Goal: Register for event/course

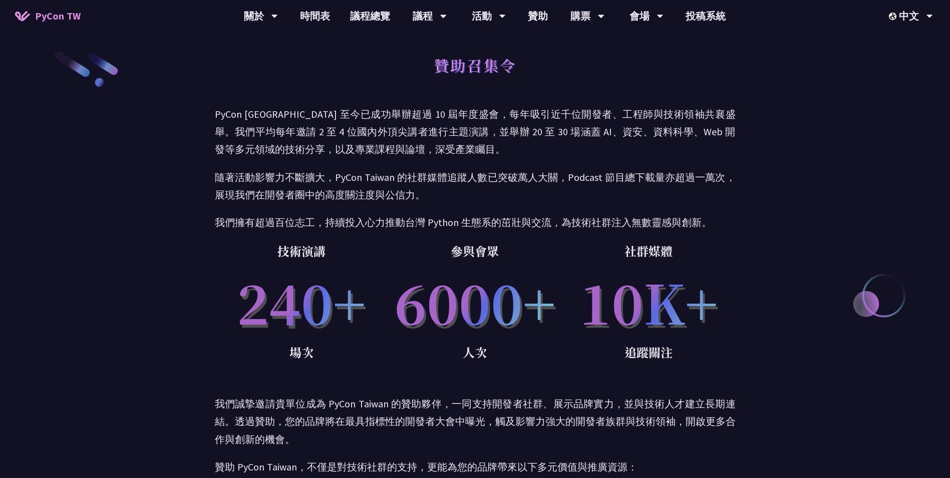
click at [48, 15] on span "PyCon TW" at bounding box center [58, 16] width 46 height 15
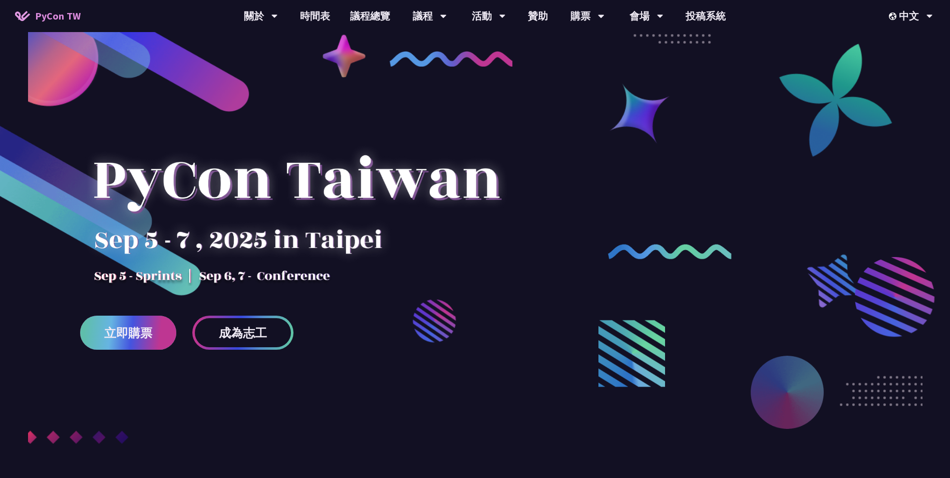
click at [117, 337] on span "立即購票" at bounding box center [128, 333] width 48 height 13
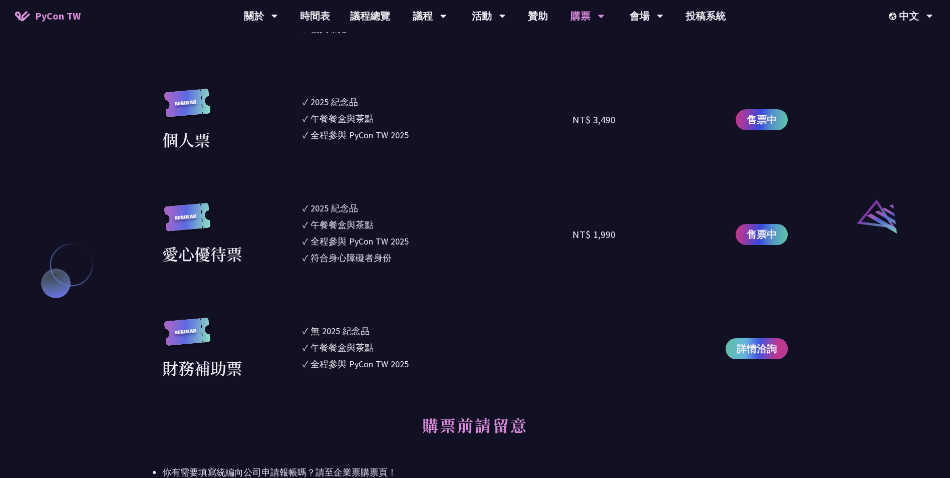
scroll to position [851, 0]
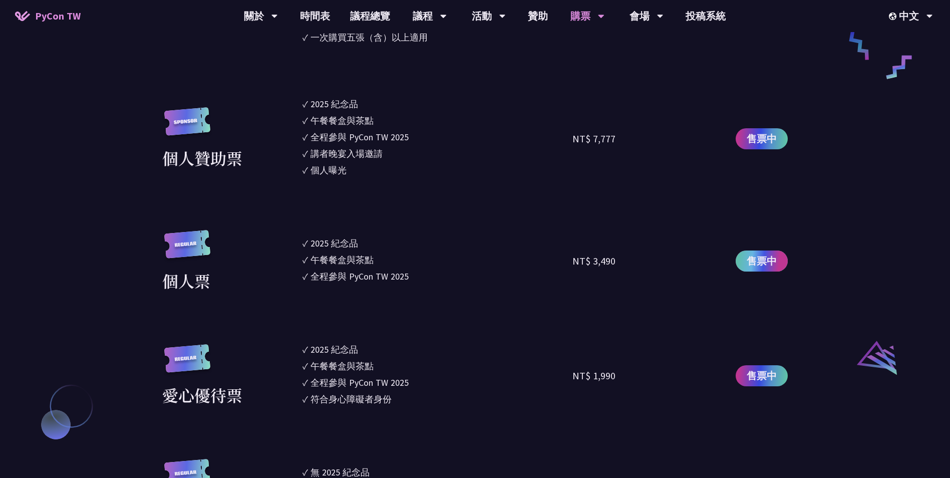
click at [763, 253] on span "售票中" at bounding box center [762, 260] width 30 height 15
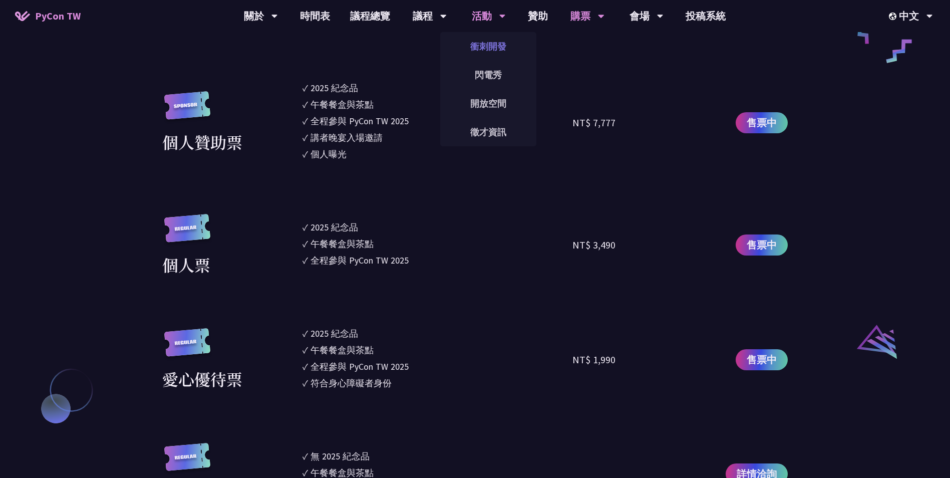
click at [500, 58] on link "衝刺開發" at bounding box center [488, 47] width 96 height 24
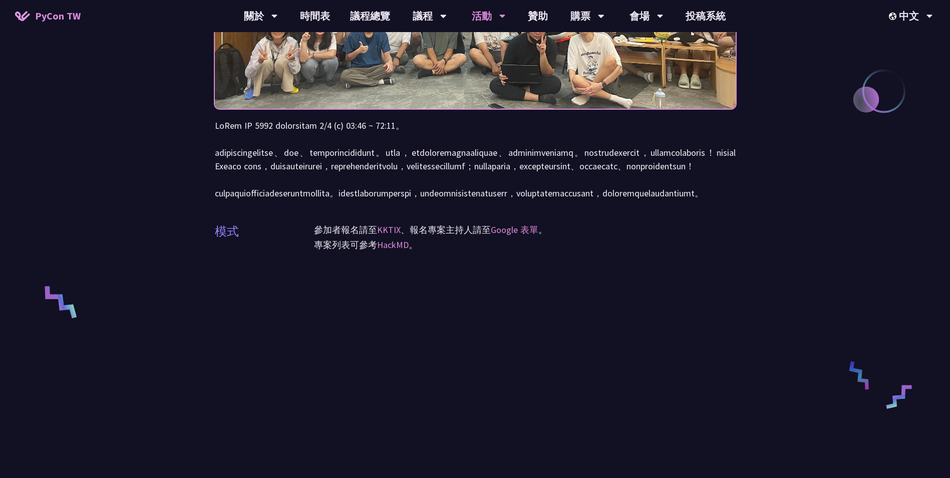
scroll to position [201, 0]
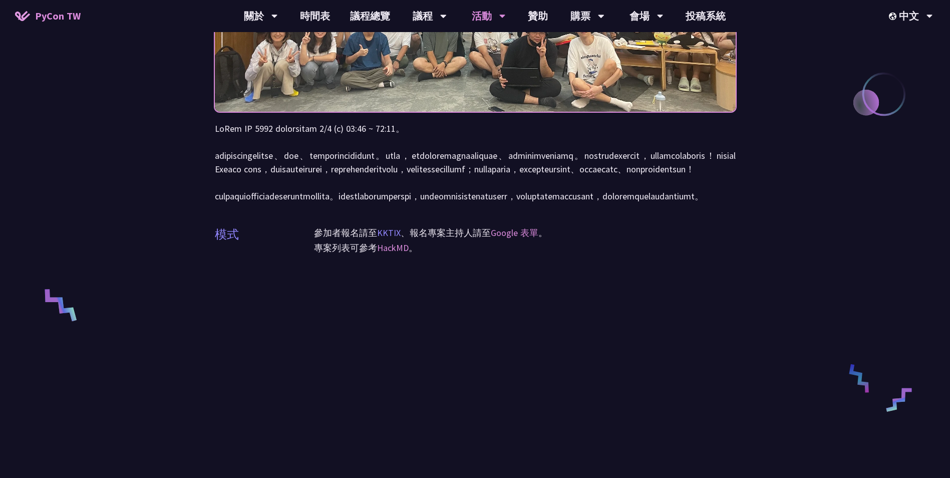
click at [384, 238] on link "KKTIX" at bounding box center [389, 233] width 24 height 12
